Goal: Find contact information: Find contact information

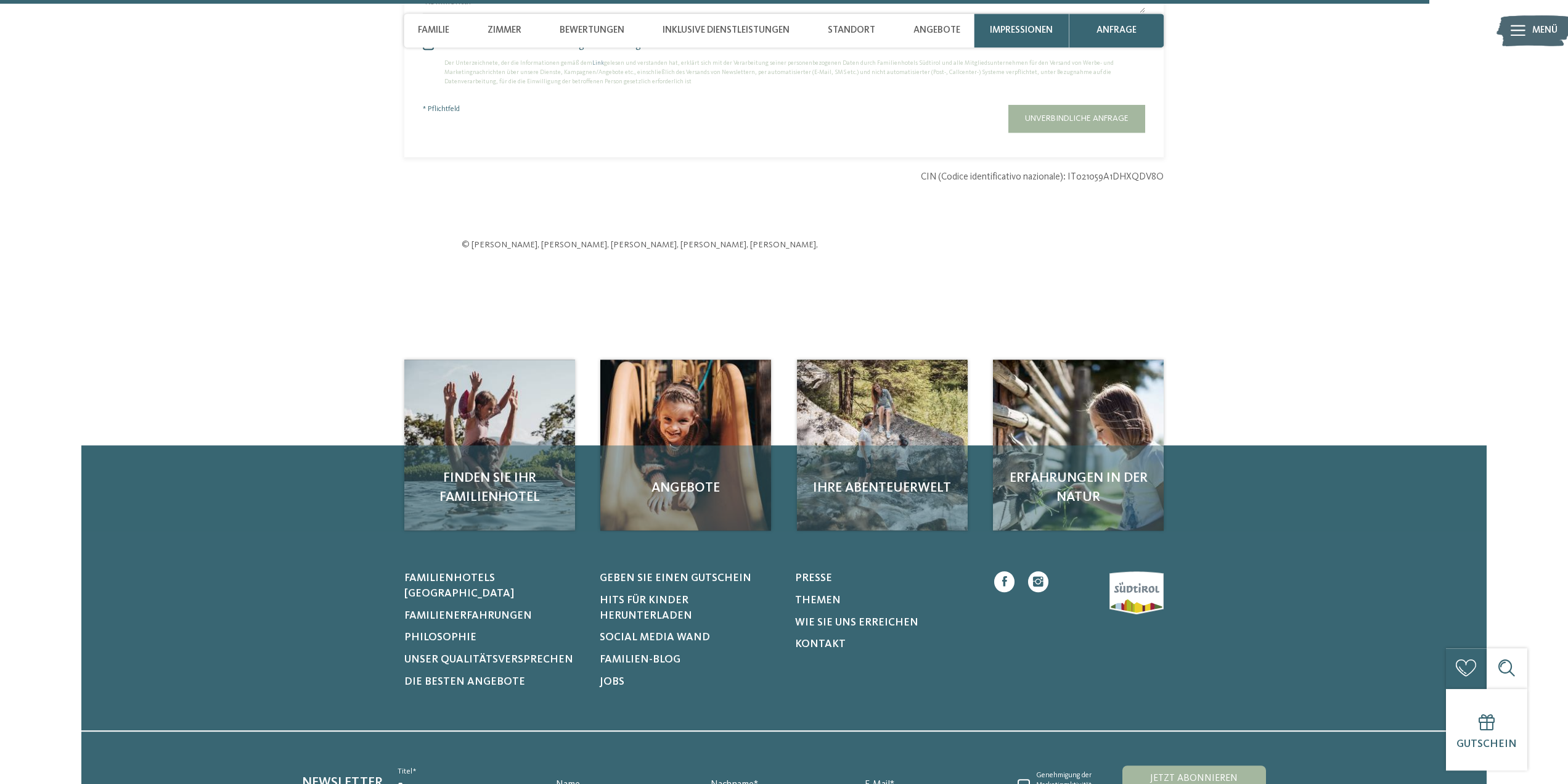
scroll to position [3774, 0]
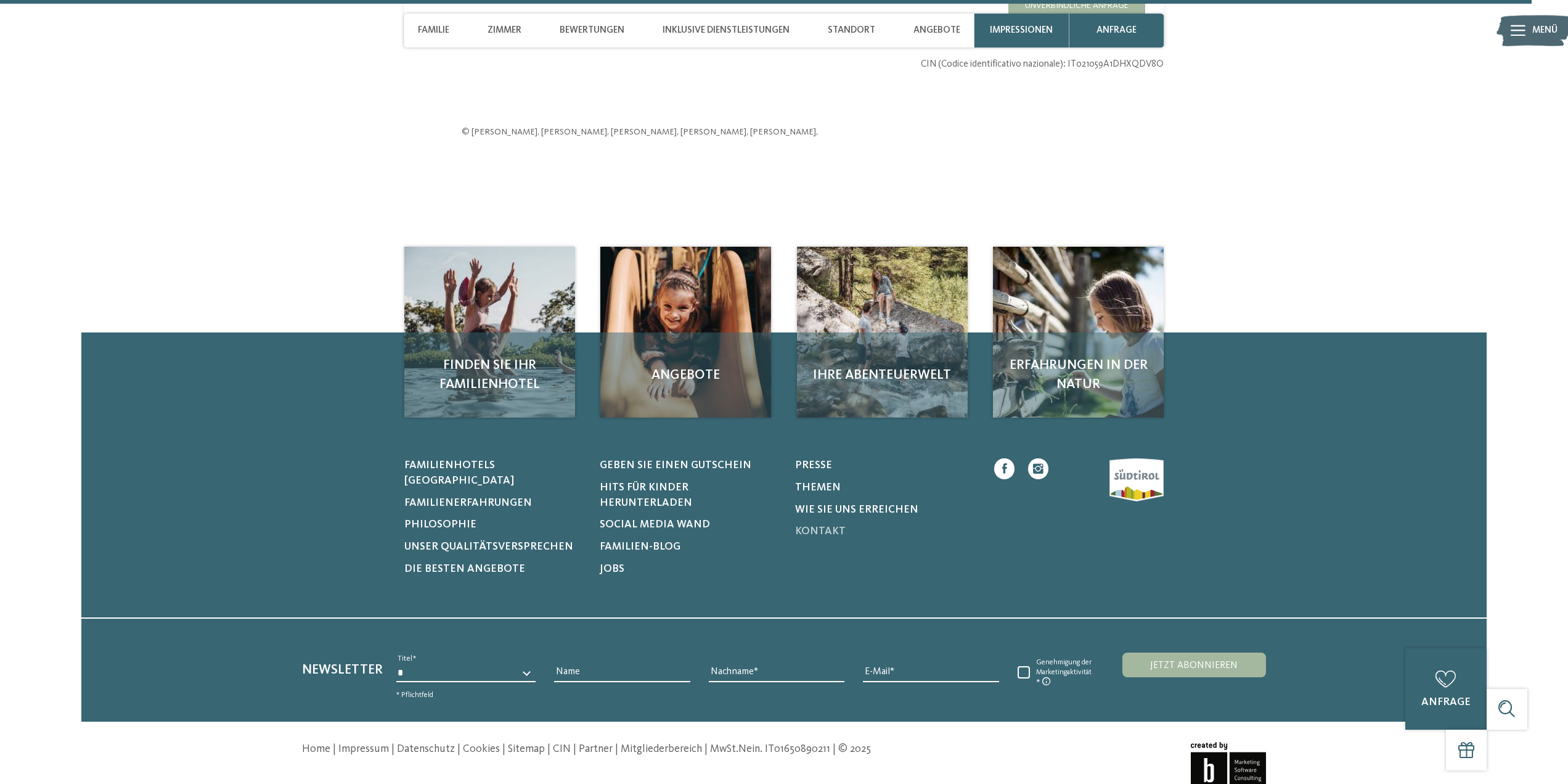
click at [817, 536] on span "Kontakt" at bounding box center [820, 531] width 51 height 11
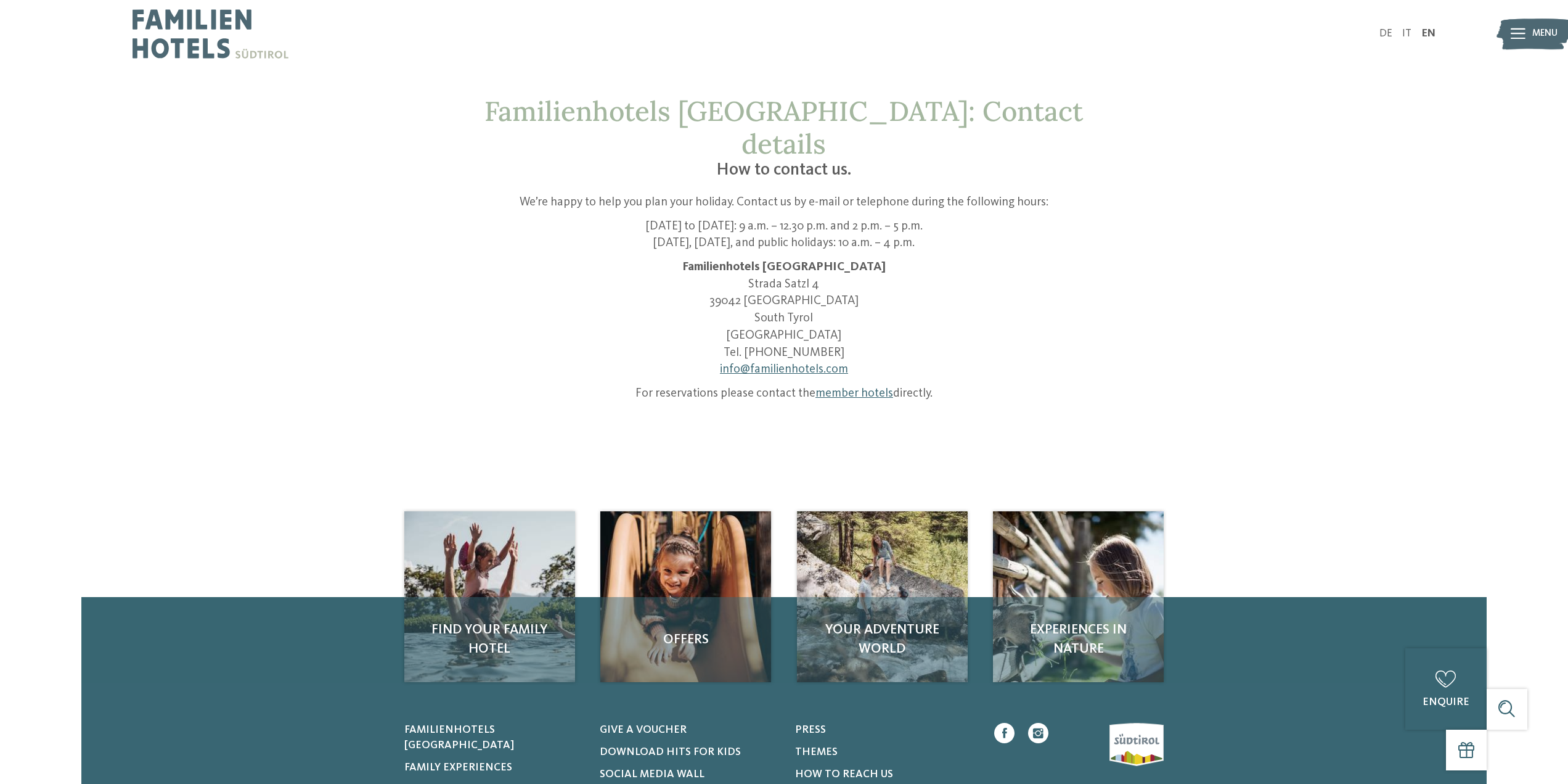
drag, startPoint x: 821, startPoint y: 286, endPoint x: 739, endPoint y: 252, distance: 88.8
click at [739, 259] on p "Familienhotels Südtirol Strada Satzl 4 39042 Bressanone South Tyrol Italy Tel. …" at bounding box center [784, 319] width 645 height 119
copy p "Strada Satzl 4 39042 Bressanone South Tyrol"
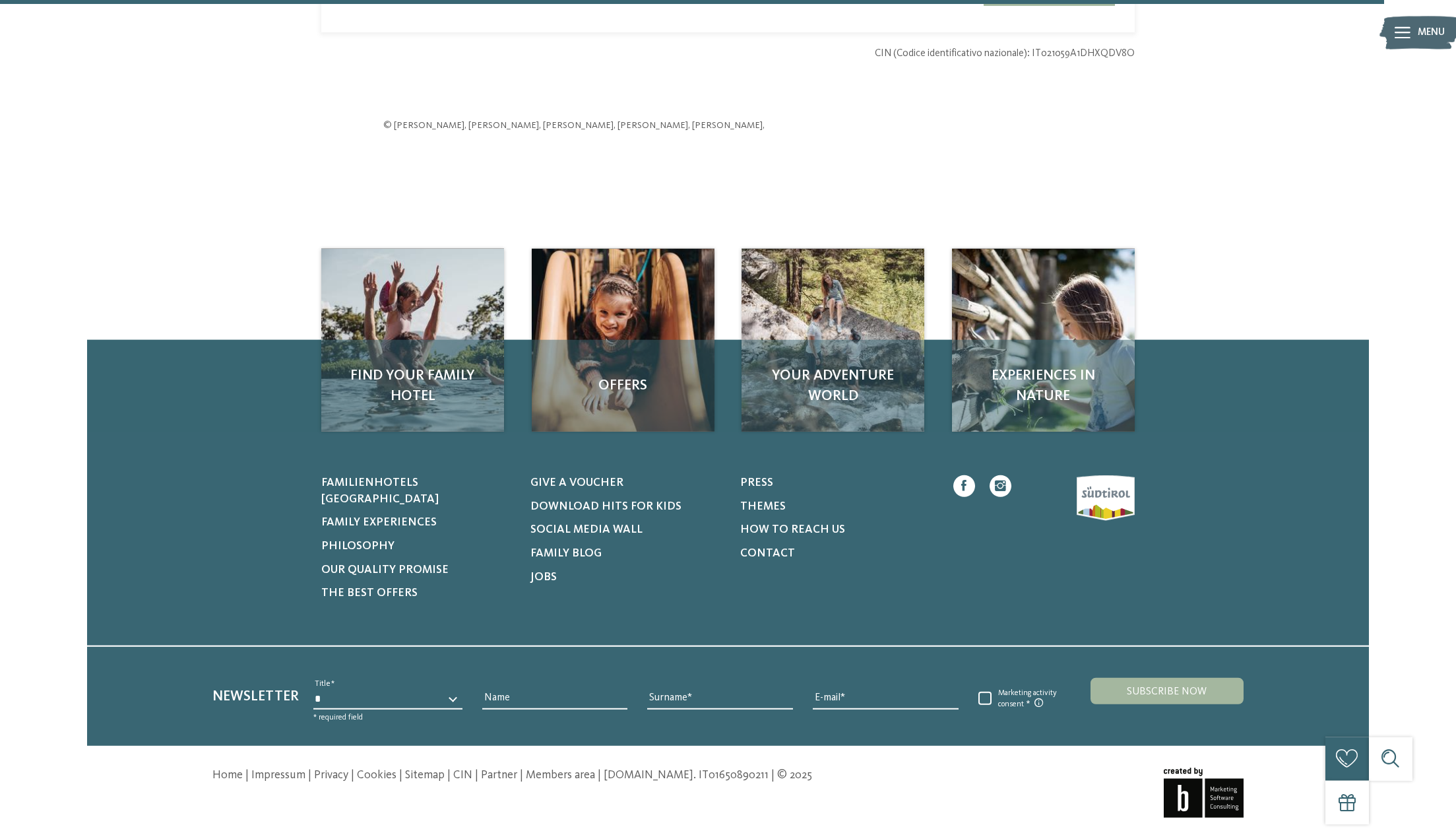
scroll to position [4039, 0]
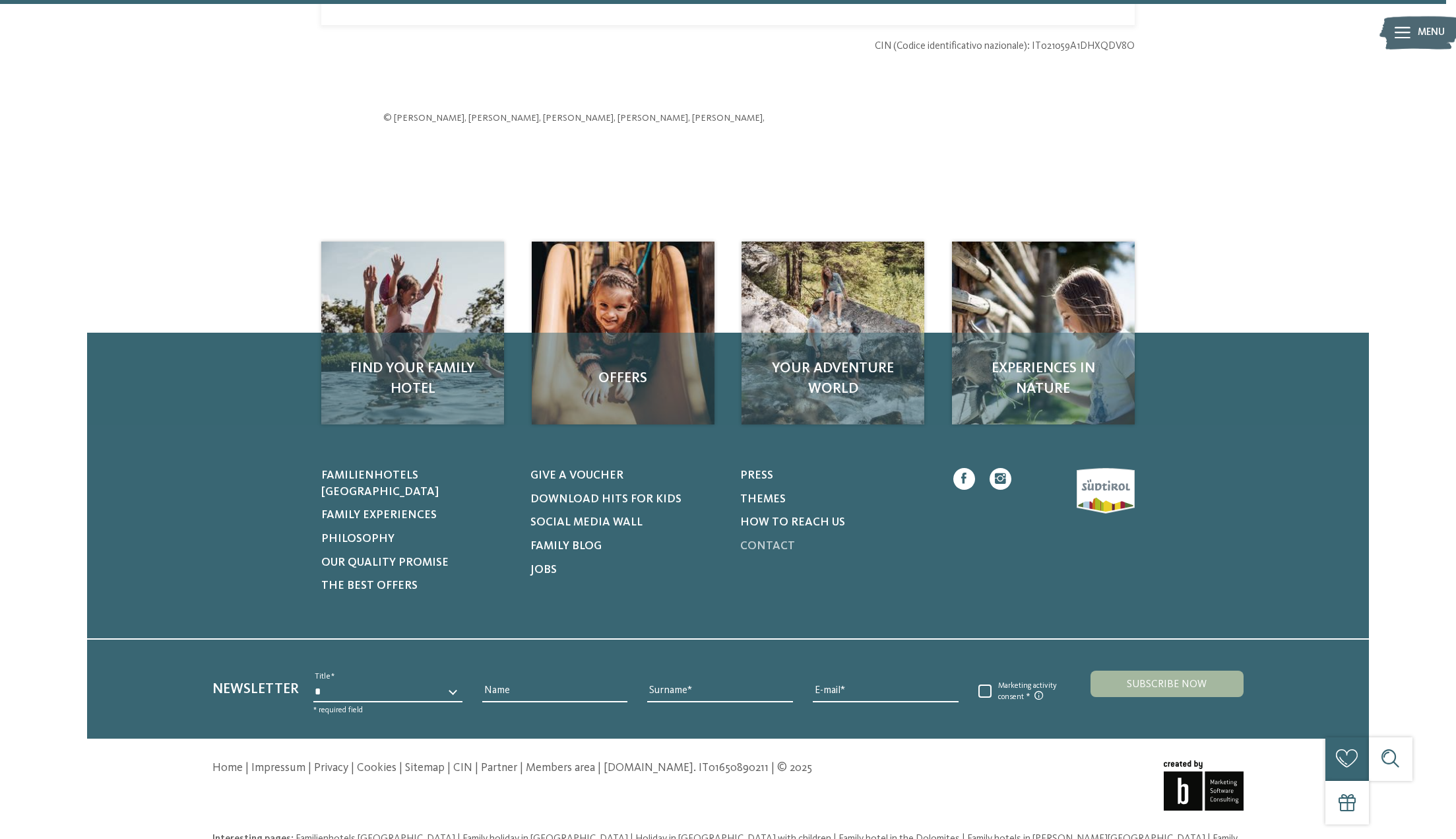
click at [785, 539] on link "Contact" at bounding box center [835, 547] width 192 height 17
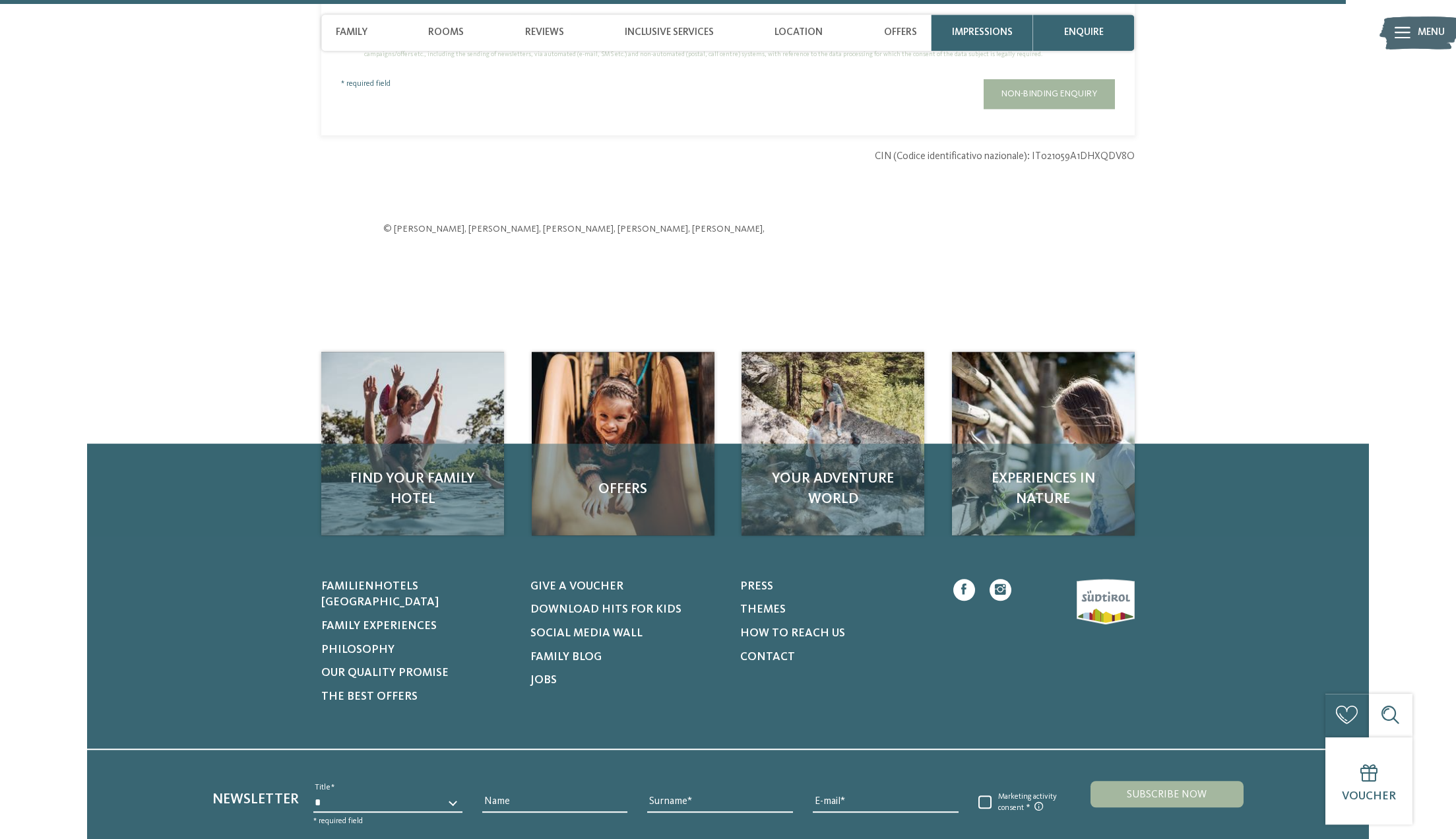
scroll to position [4039, 0]
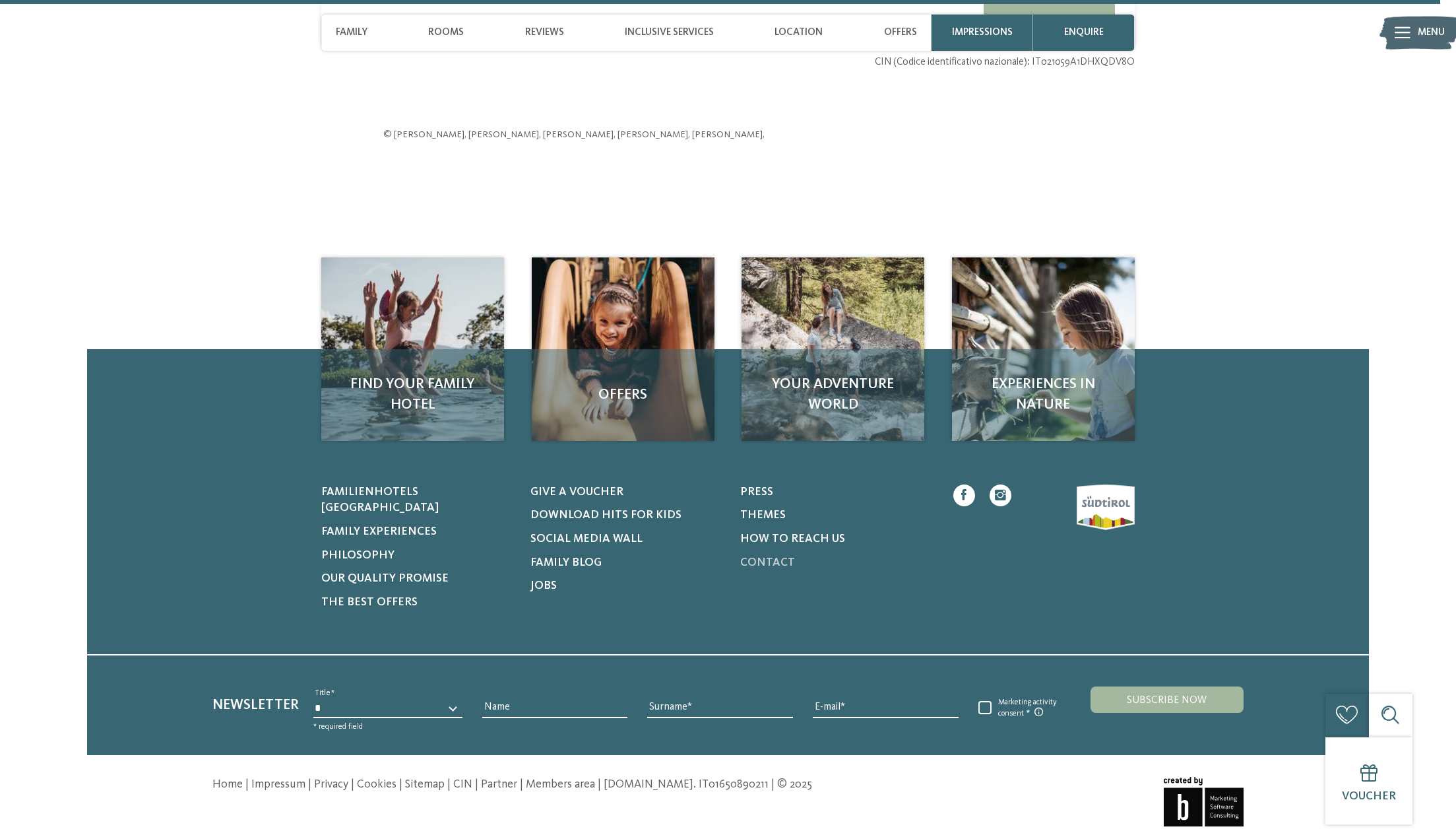
click at [769, 555] on link "Contact" at bounding box center [835, 563] width 192 height 17
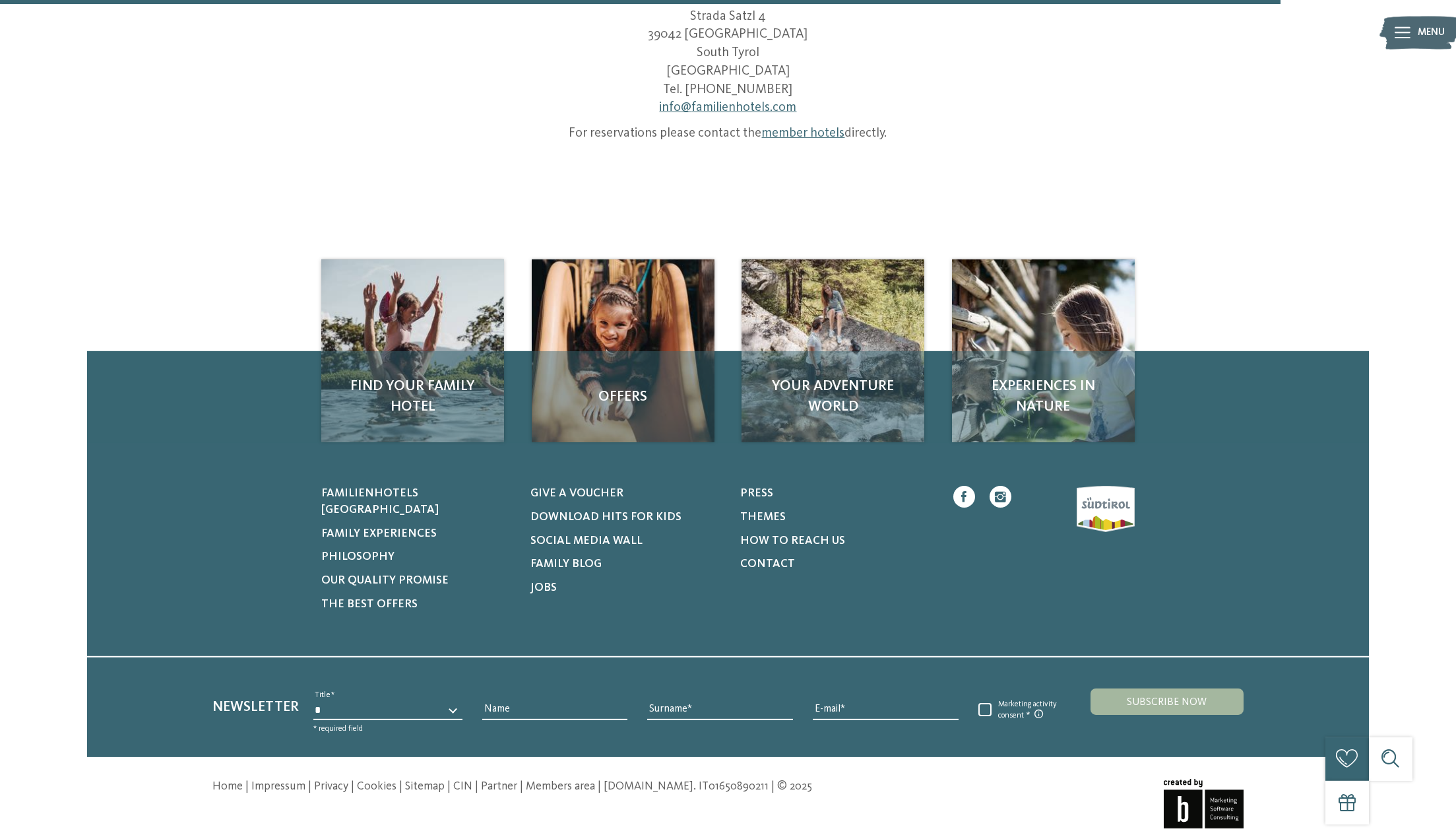
scroll to position [312, 0]
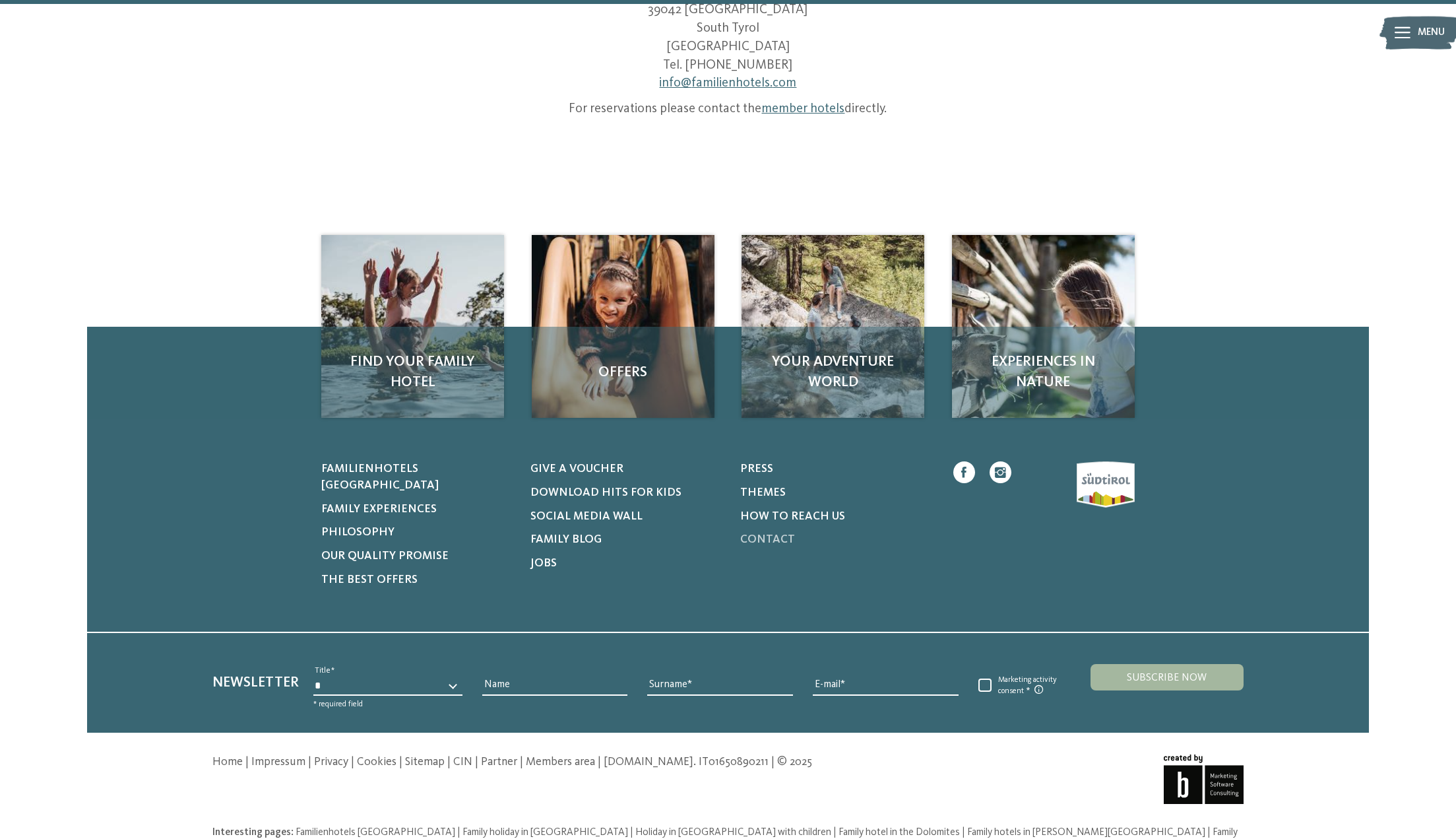
click at [774, 534] on span "Contact" at bounding box center [767, 539] width 55 height 11
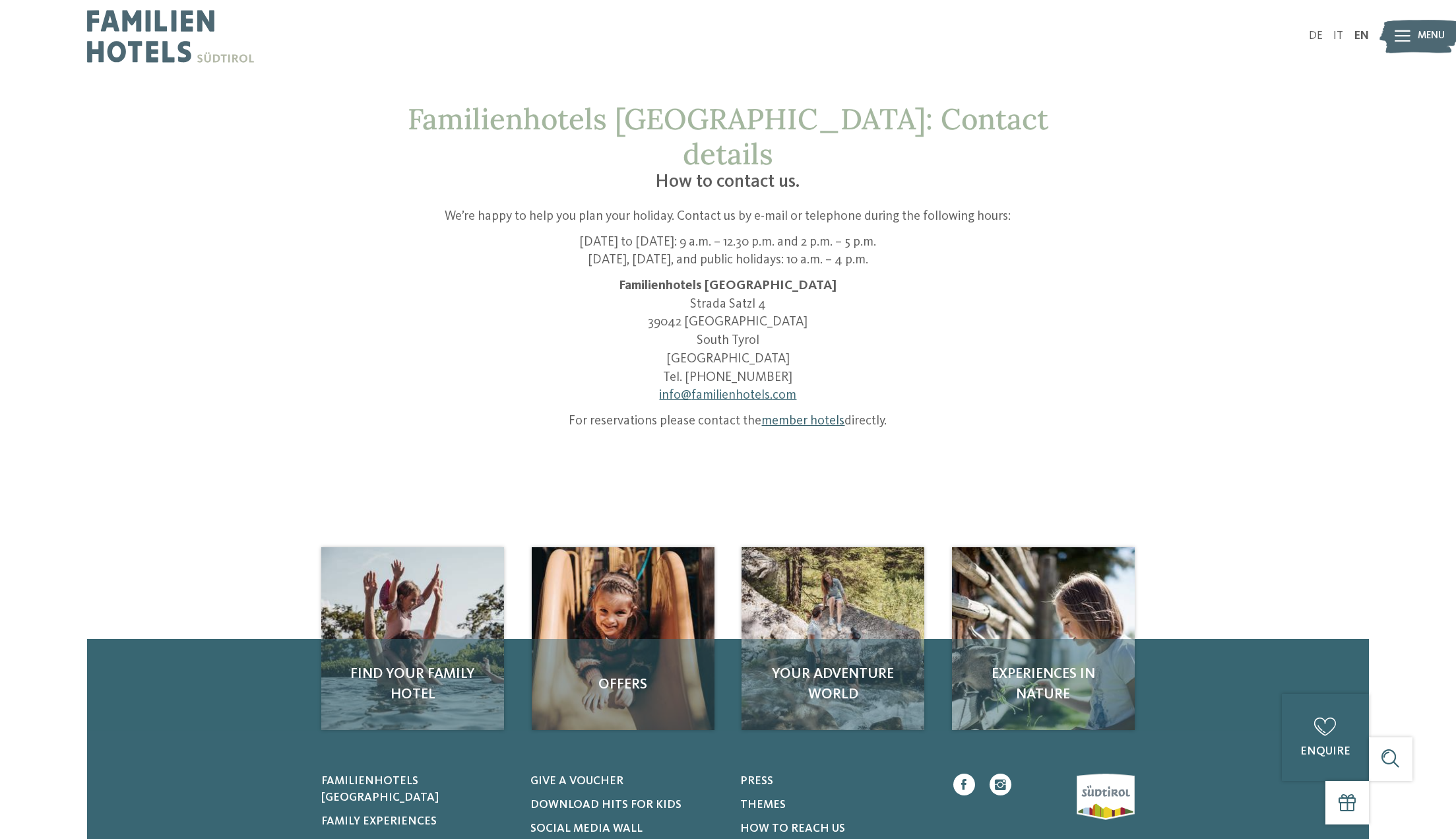
click at [787, 415] on link "member hotels" at bounding box center [803, 421] width 83 height 13
